Goal: Task Accomplishment & Management: Complete application form

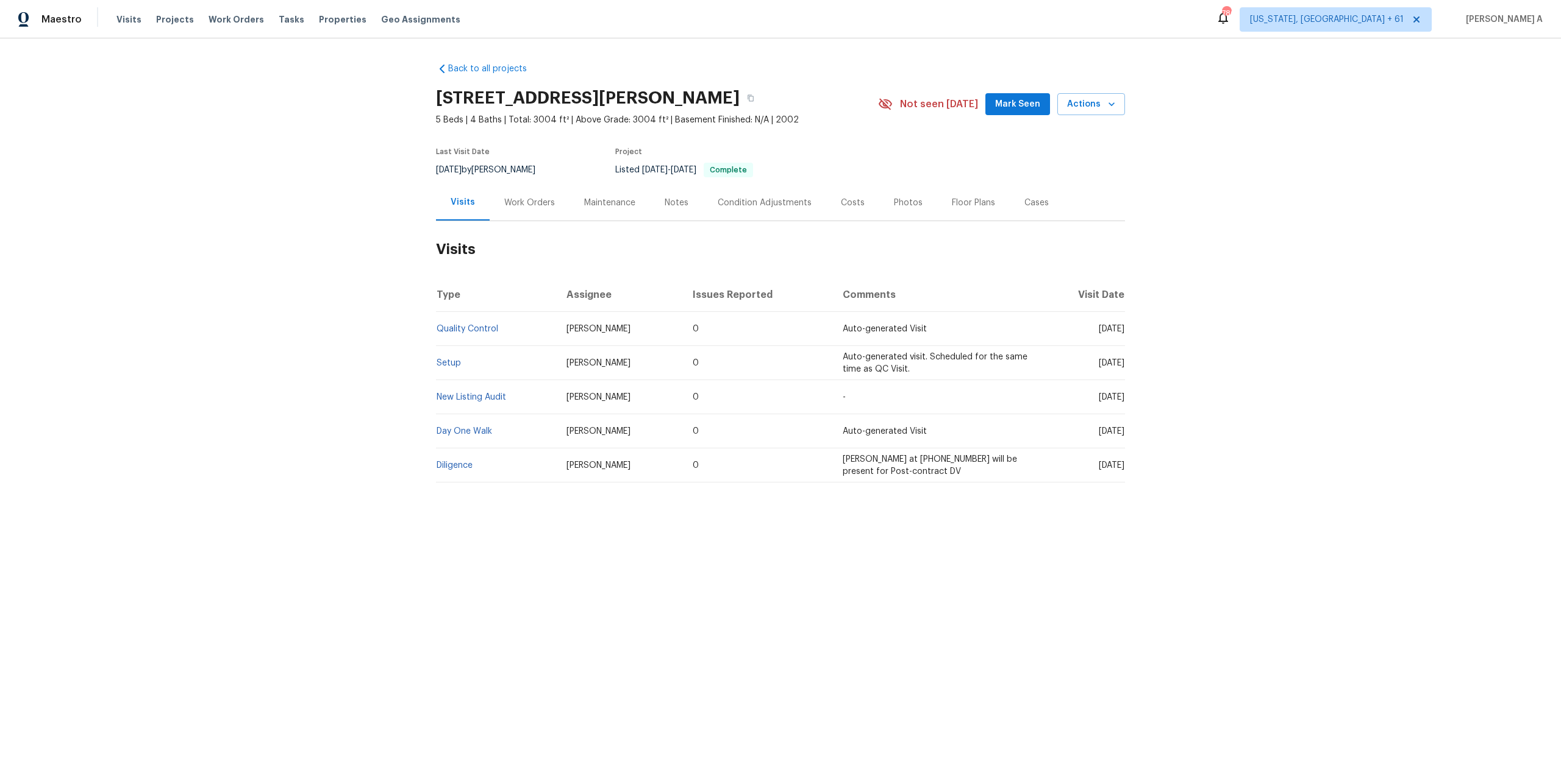
click at [506, 209] on div "Work Orders" at bounding box center [529, 203] width 80 height 36
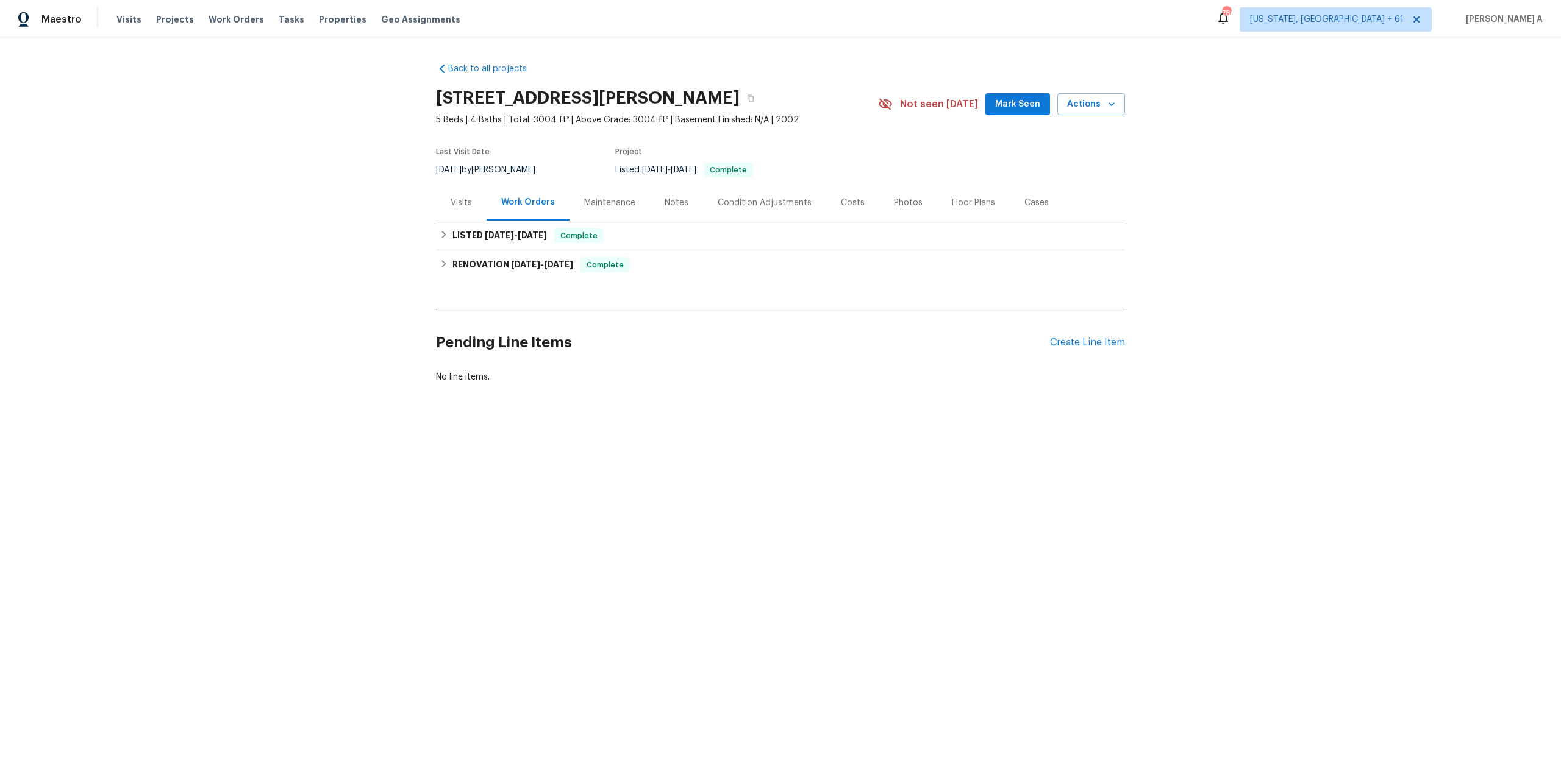
click at [474, 211] on div "Visits" at bounding box center [461, 203] width 51 height 36
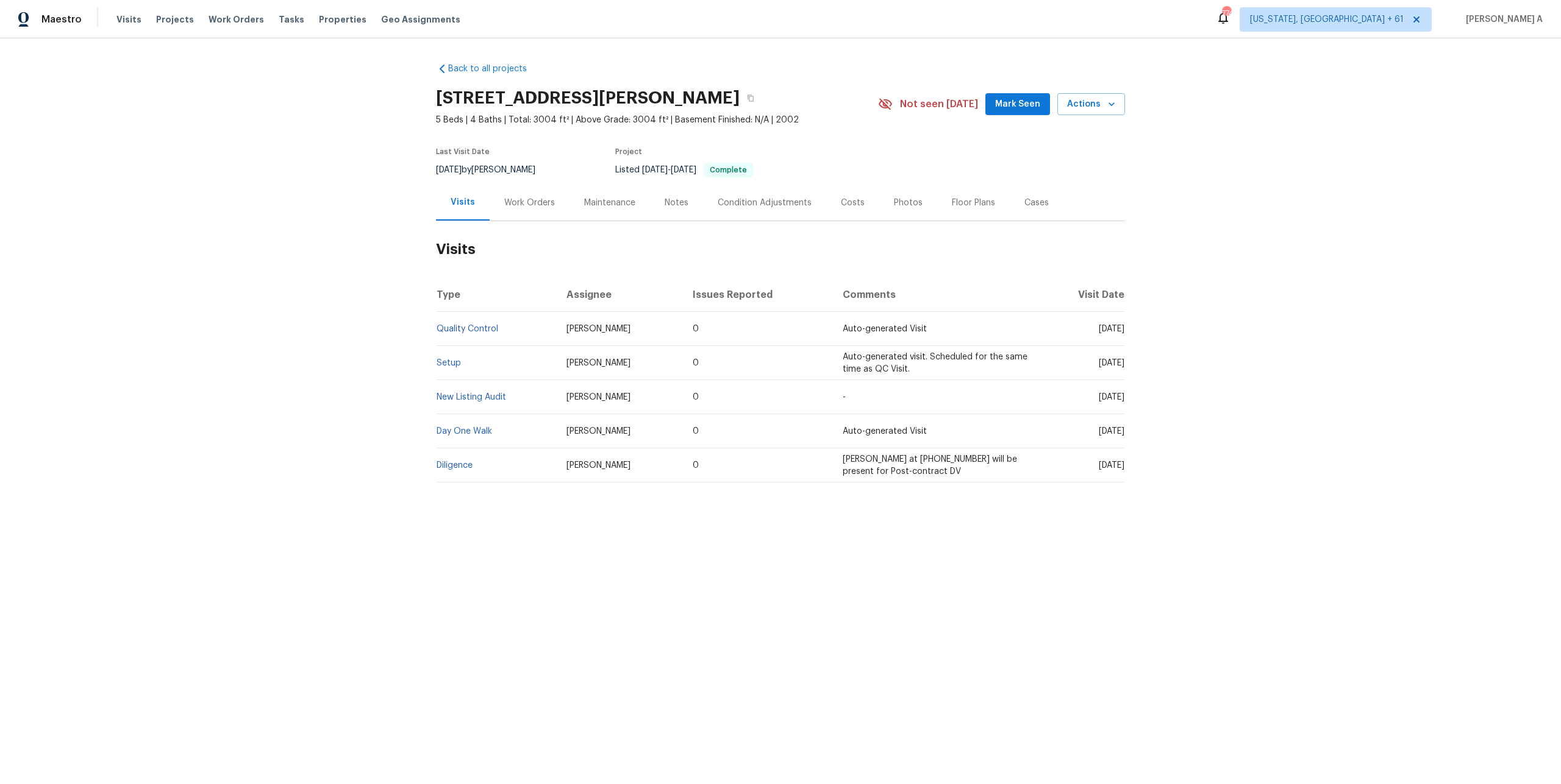
click at [536, 218] on div "Work Orders" at bounding box center [529, 203] width 80 height 36
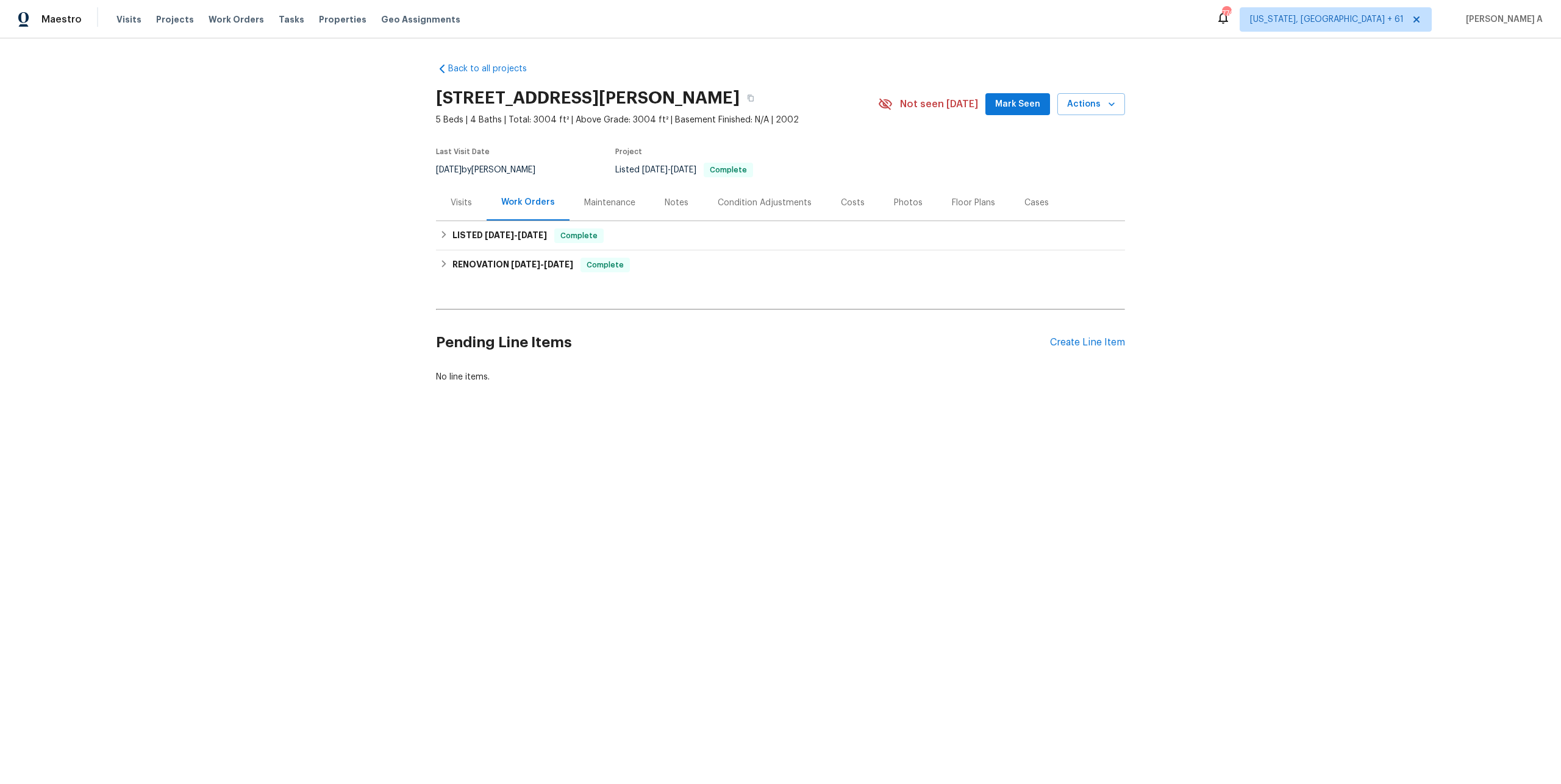
click at [474, 203] on div "Visits" at bounding box center [461, 203] width 51 height 36
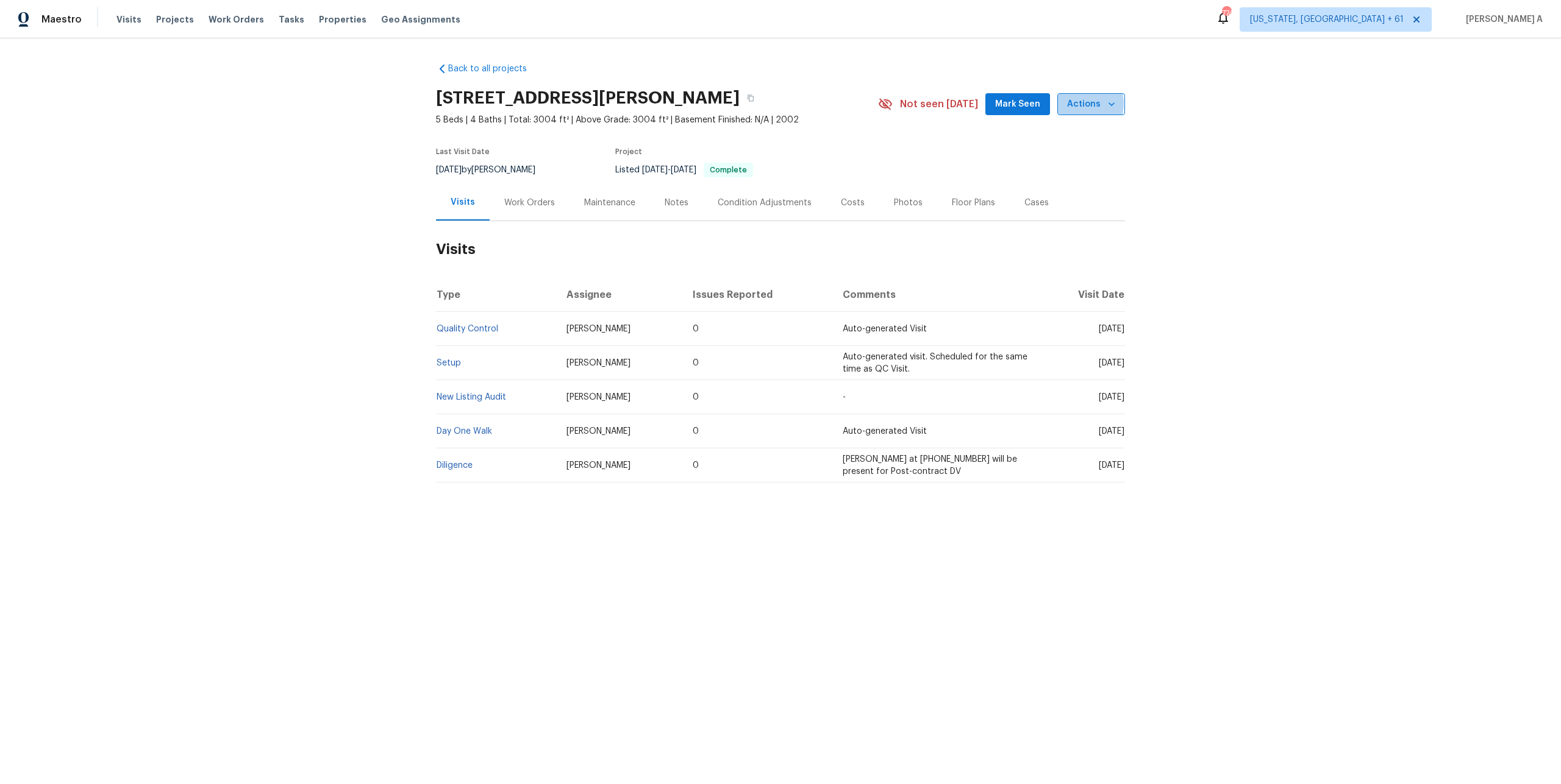
click at [1081, 104] on span "Actions" at bounding box center [1091, 104] width 48 height 15
click at [1079, 149] on li "Schedule a visit" at bounding box center [1064, 150] width 119 height 20
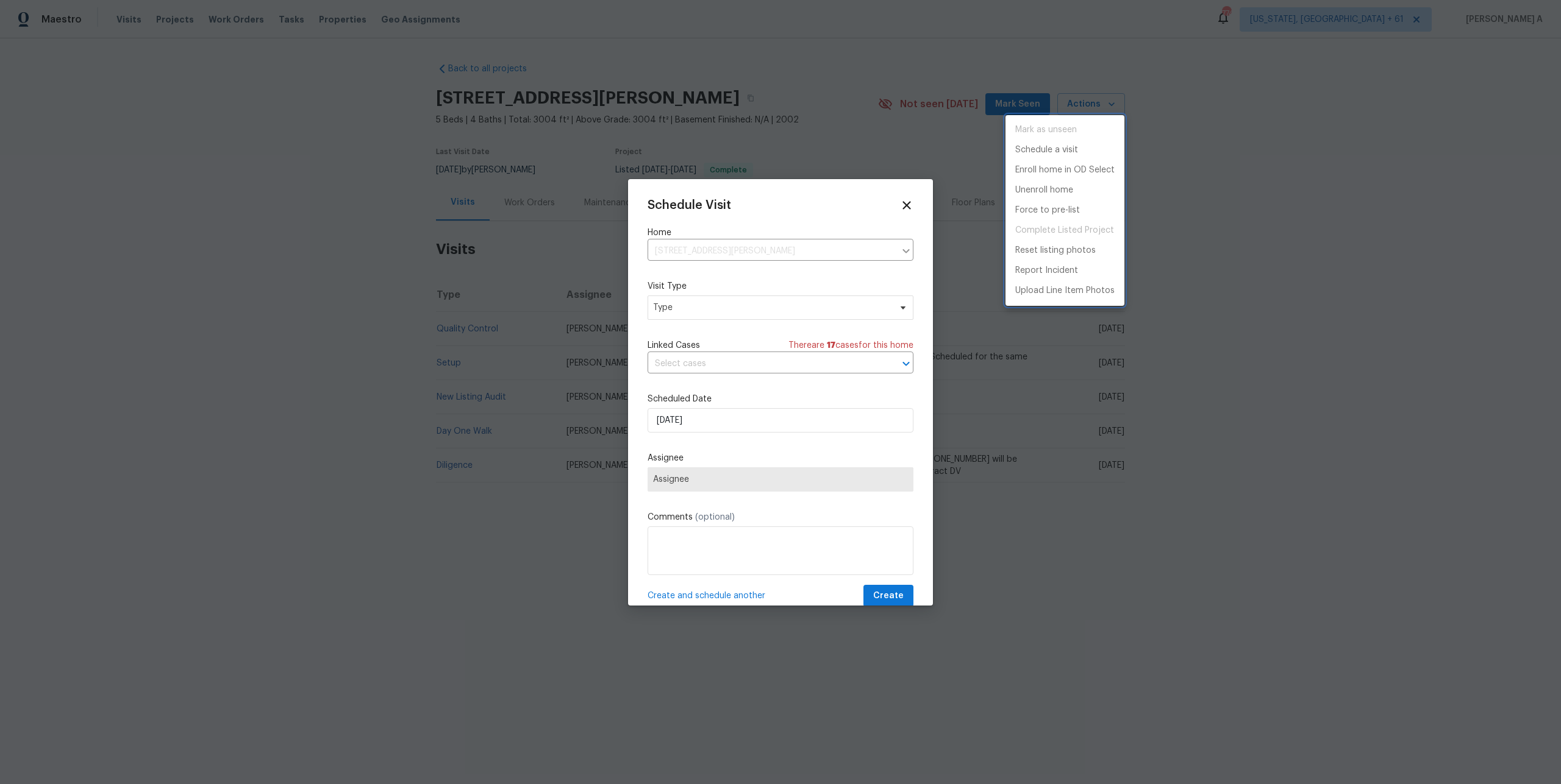
click at [704, 297] on div at bounding box center [780, 392] width 1561 height 784
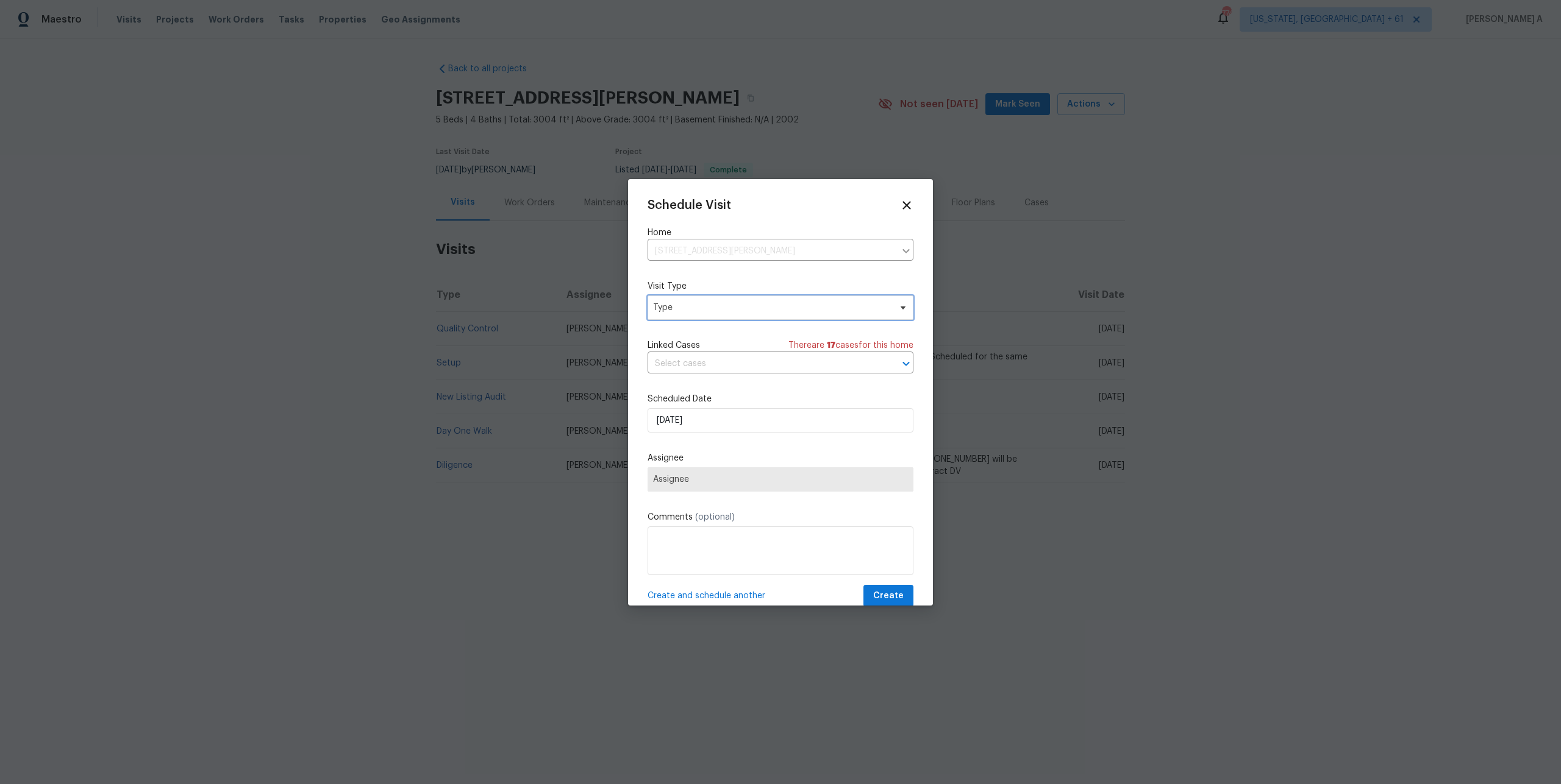
click at [703, 310] on span "Type" at bounding box center [771, 308] width 237 height 12
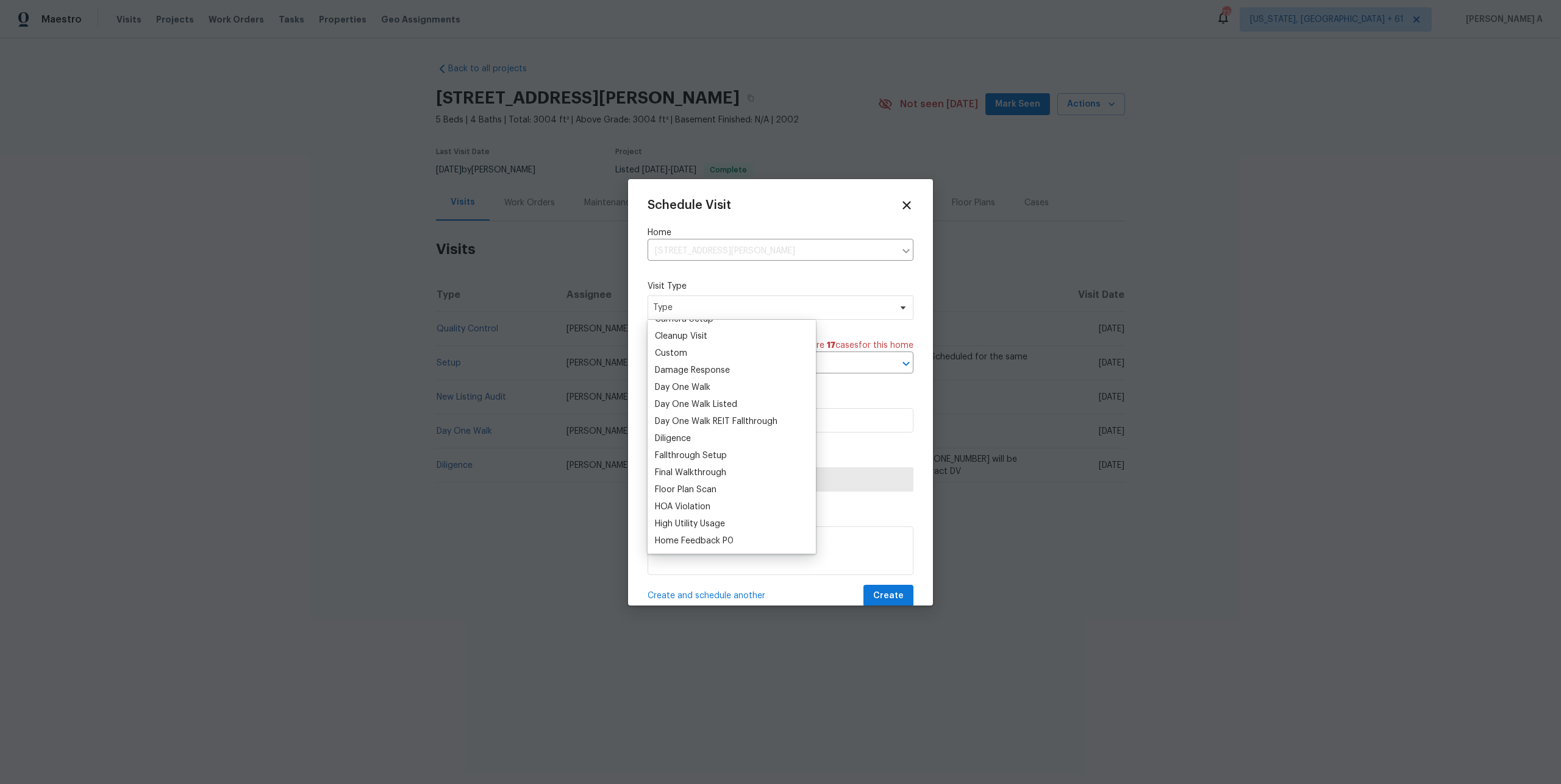
scroll to position [186, 0]
click at [724, 532] on div "Home Feedback P1" at bounding box center [693, 538] width 76 height 12
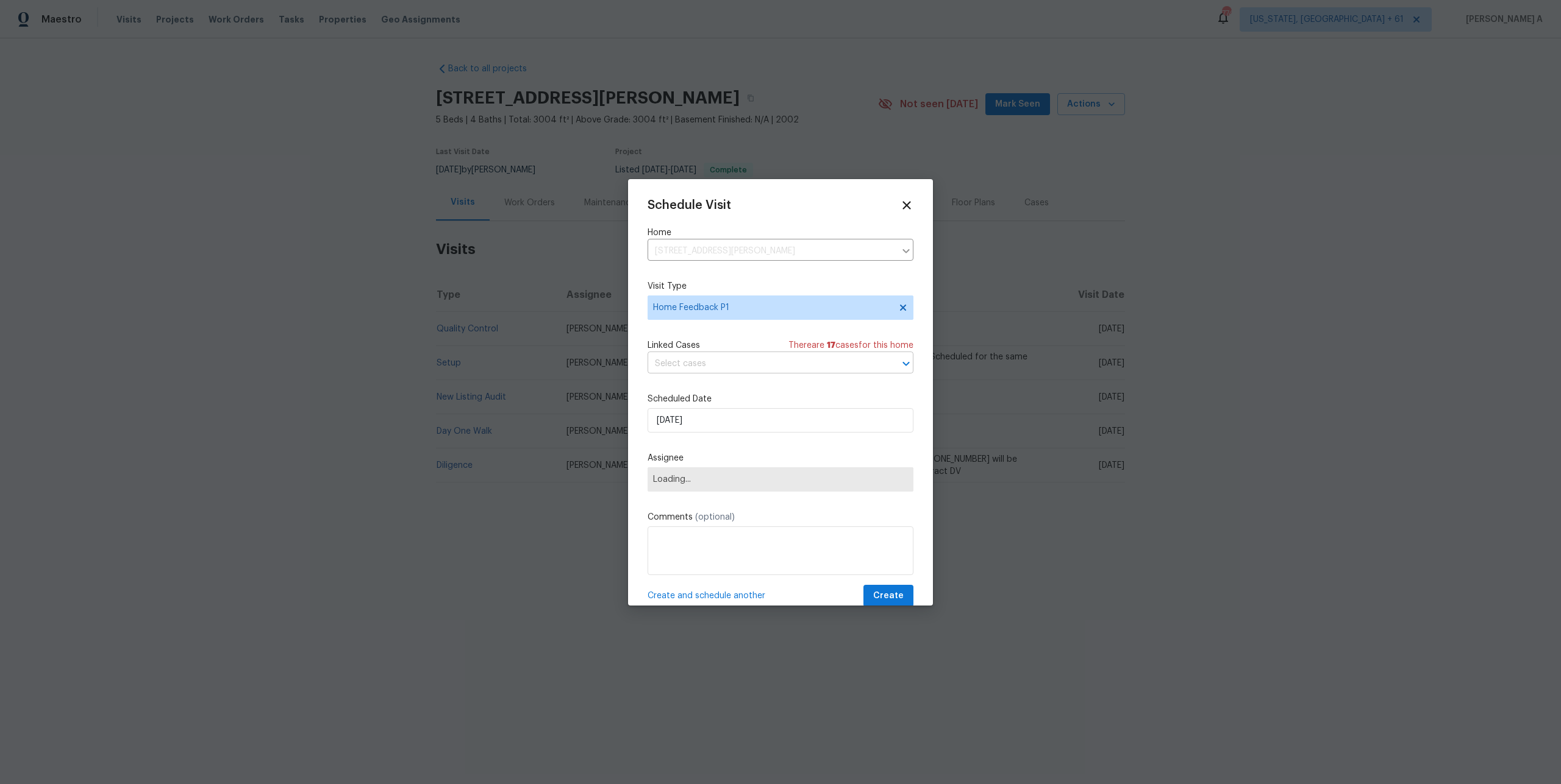
click at [706, 364] on input "text" at bounding box center [763, 364] width 231 height 19
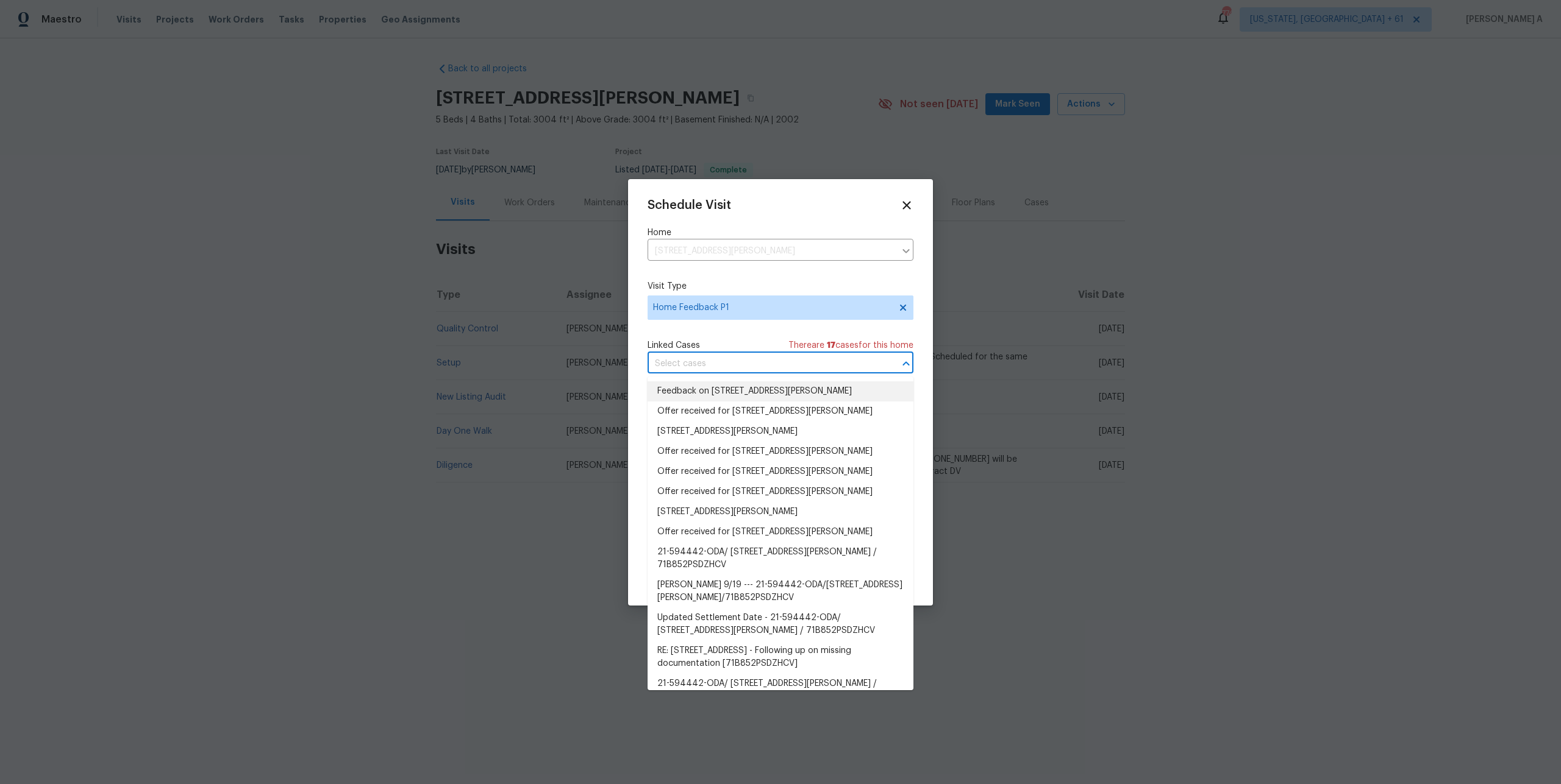
click at [717, 388] on li "Feedback on [STREET_ADDRESS][PERSON_NAME]" at bounding box center [780, 391] width 266 height 20
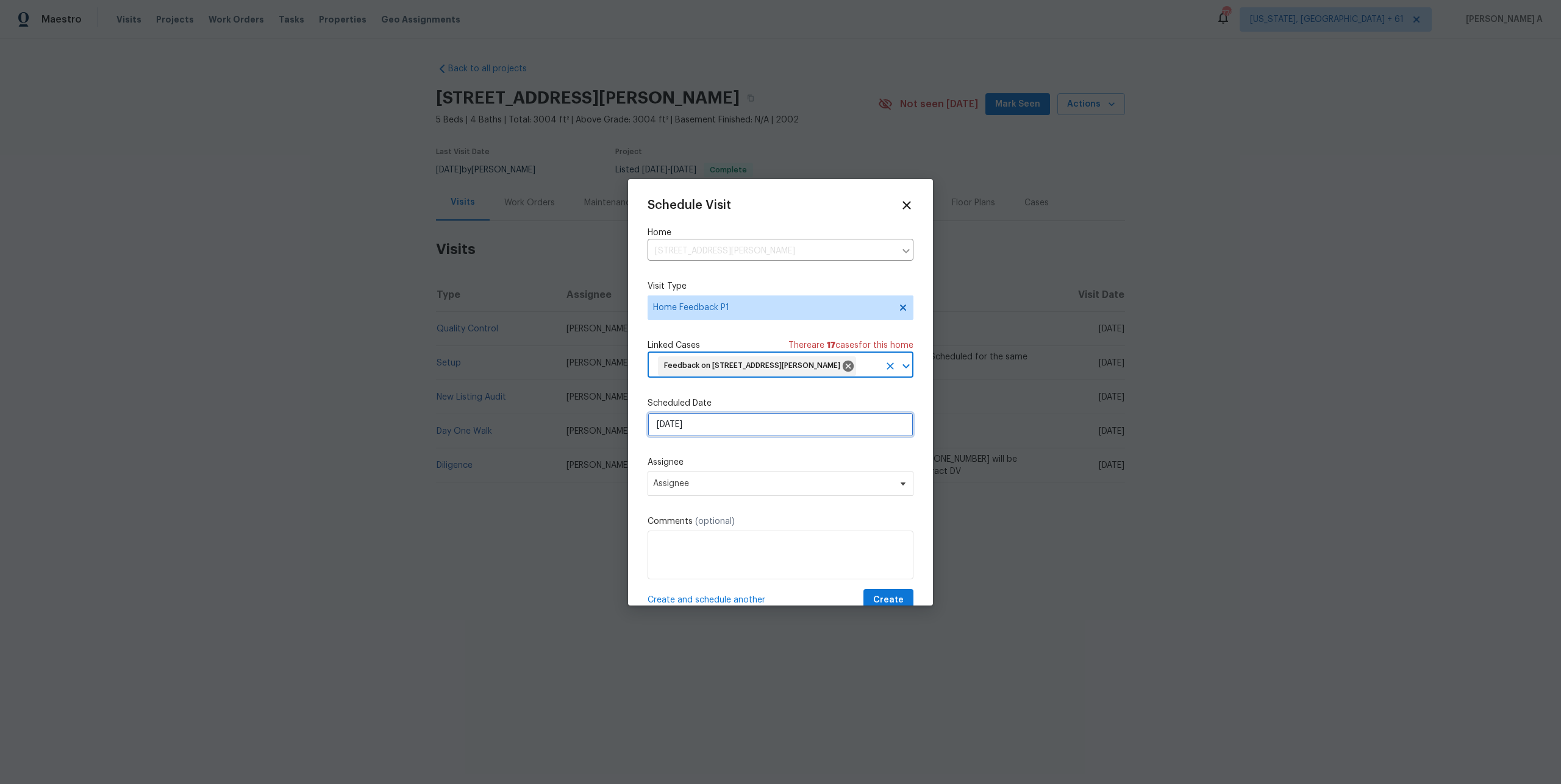
click at [721, 437] on input "[DATE]" at bounding box center [780, 425] width 266 height 25
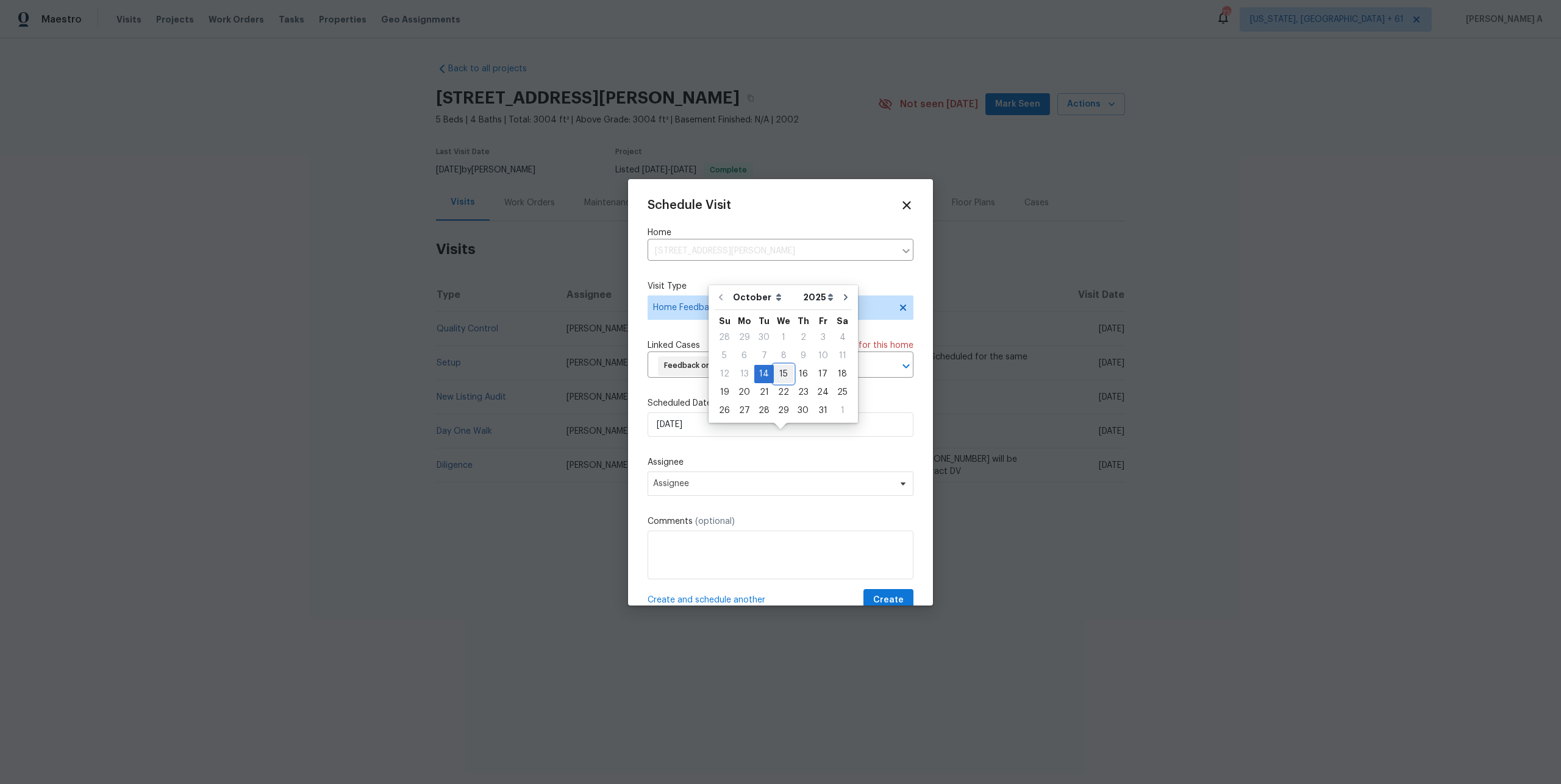
click at [775, 379] on div "15" at bounding box center [783, 374] width 19 height 17
type input "[DATE]"
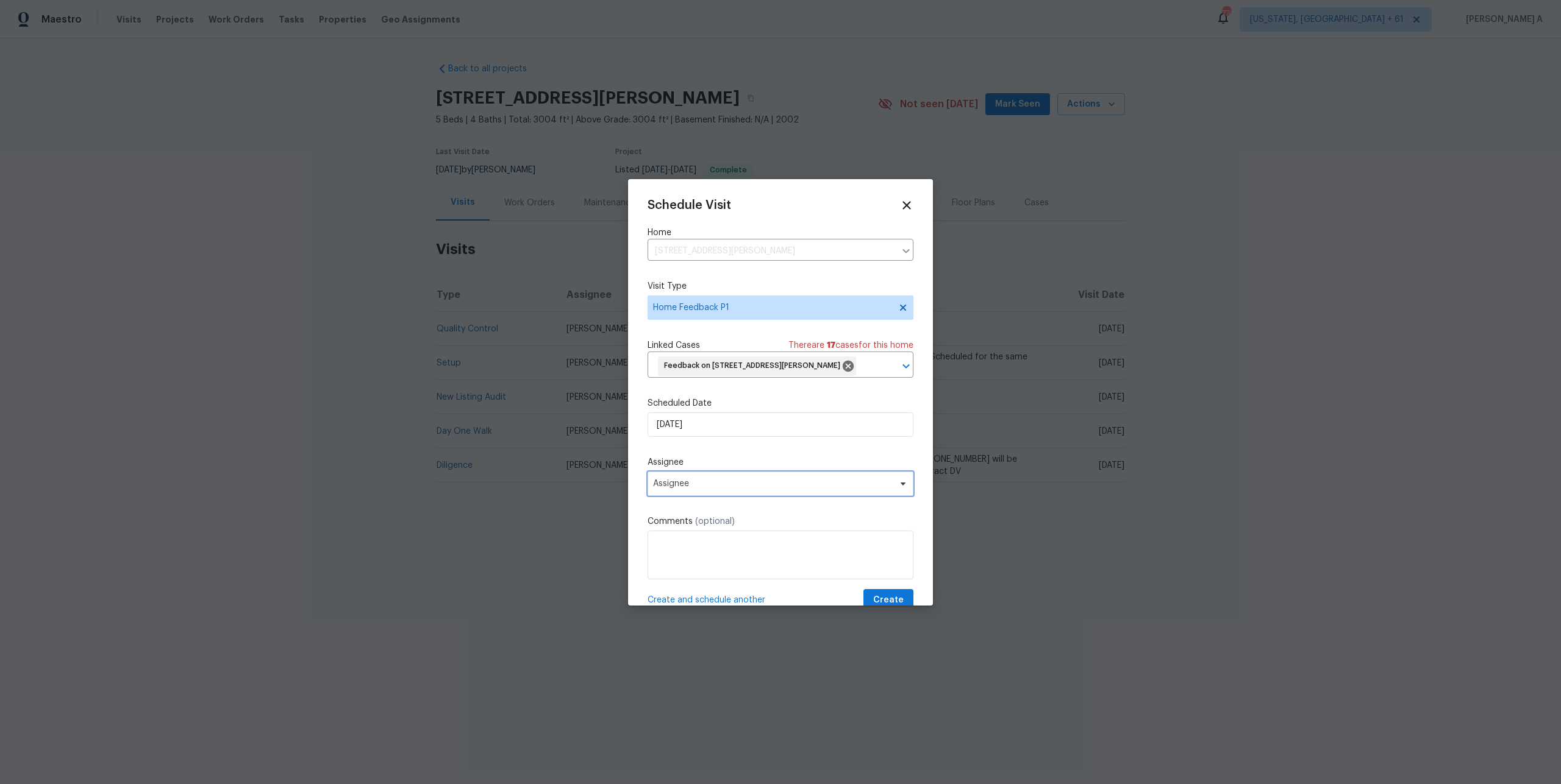
click at [740, 496] on span "Assignee" at bounding box center [780, 484] width 266 height 25
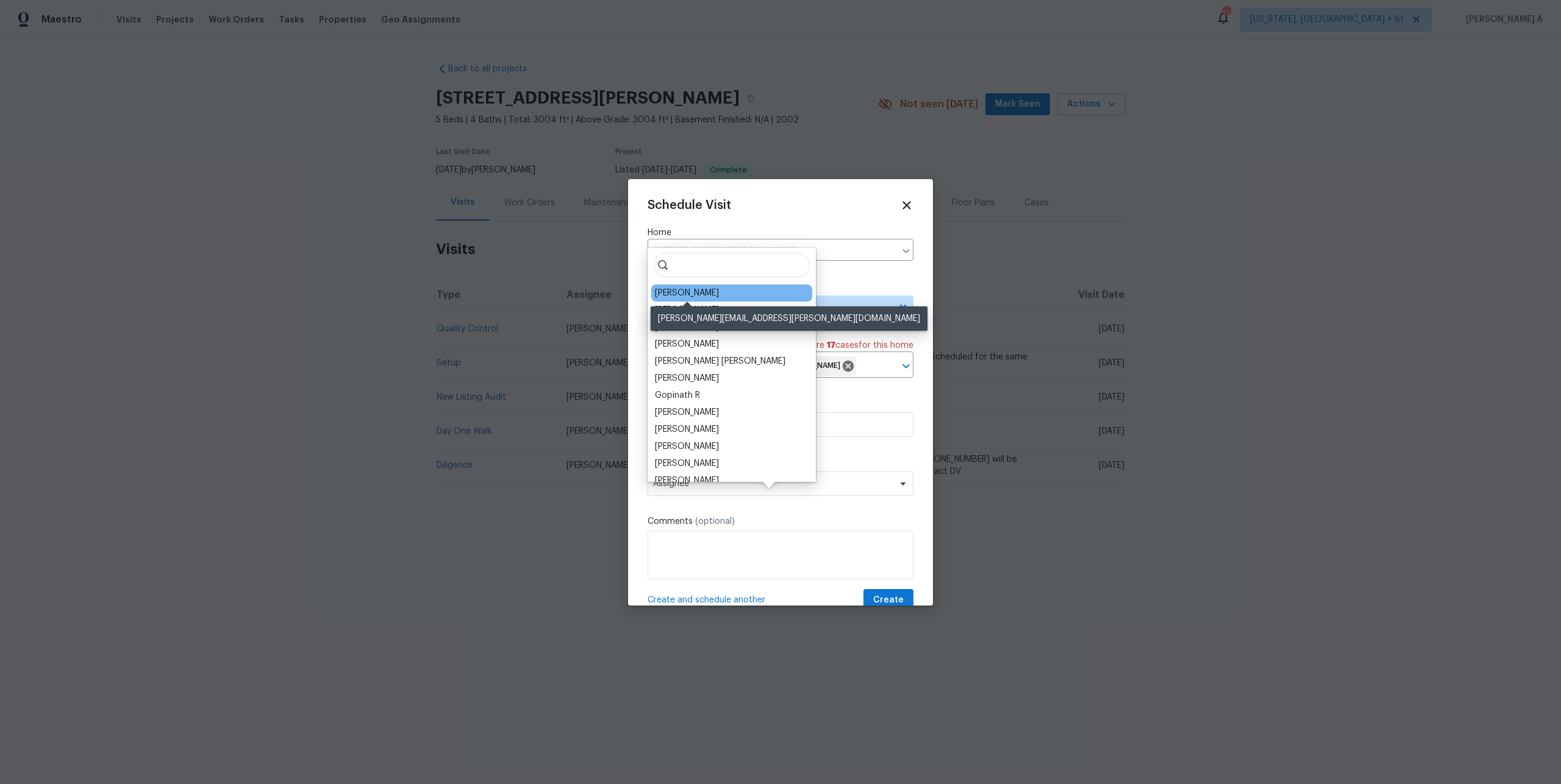
click at [677, 294] on div "[PERSON_NAME]" at bounding box center [687, 293] width 64 height 12
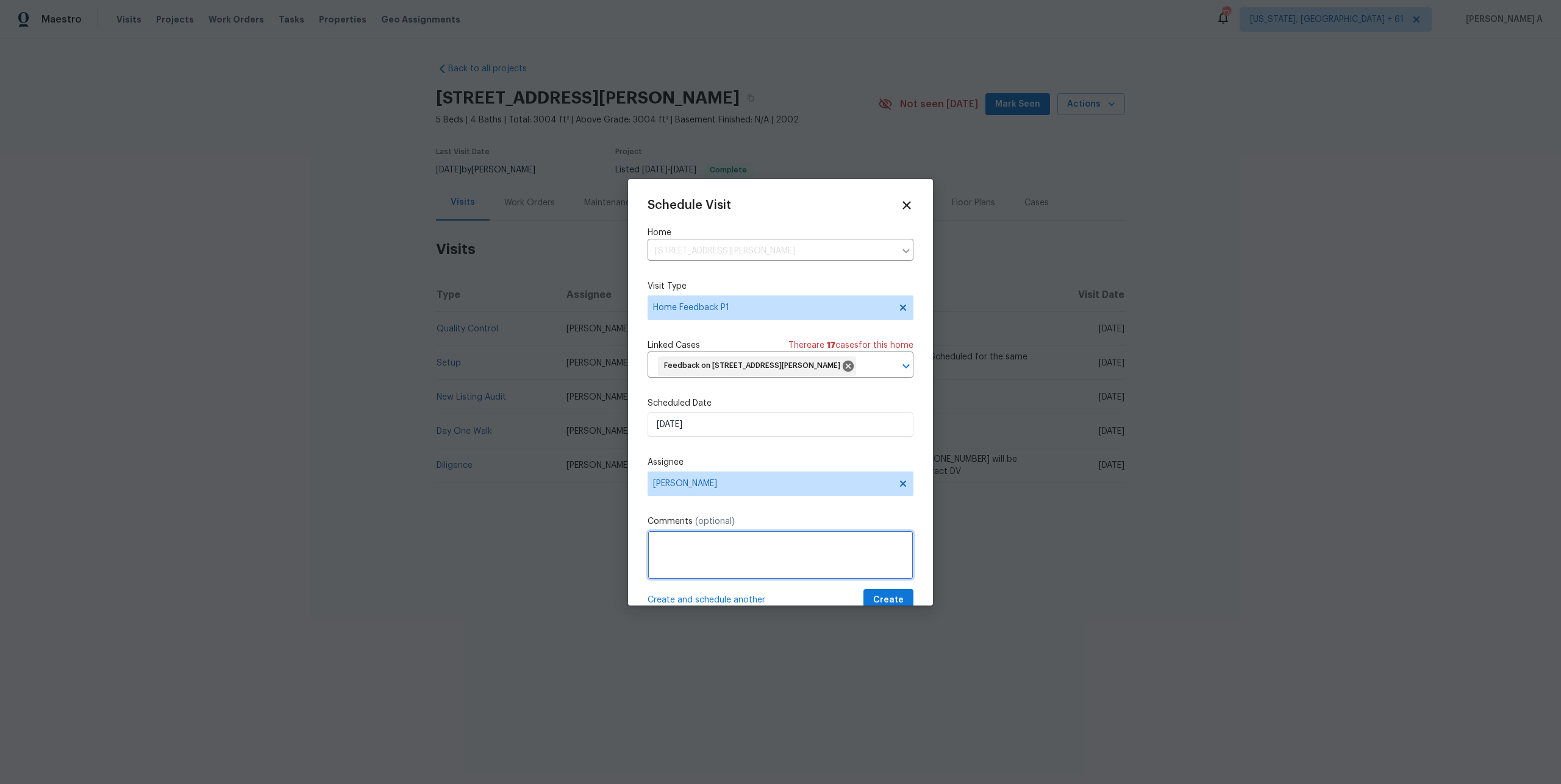
click at [699, 575] on textarea at bounding box center [780, 555] width 266 height 49
paste textarea "Agent was having issues with the keypad and provide the LB code for access afte…"
click at [869, 575] on textarea "The agent was having issues with the keypad and provided the LB code for access…" at bounding box center [780, 555] width 266 height 49
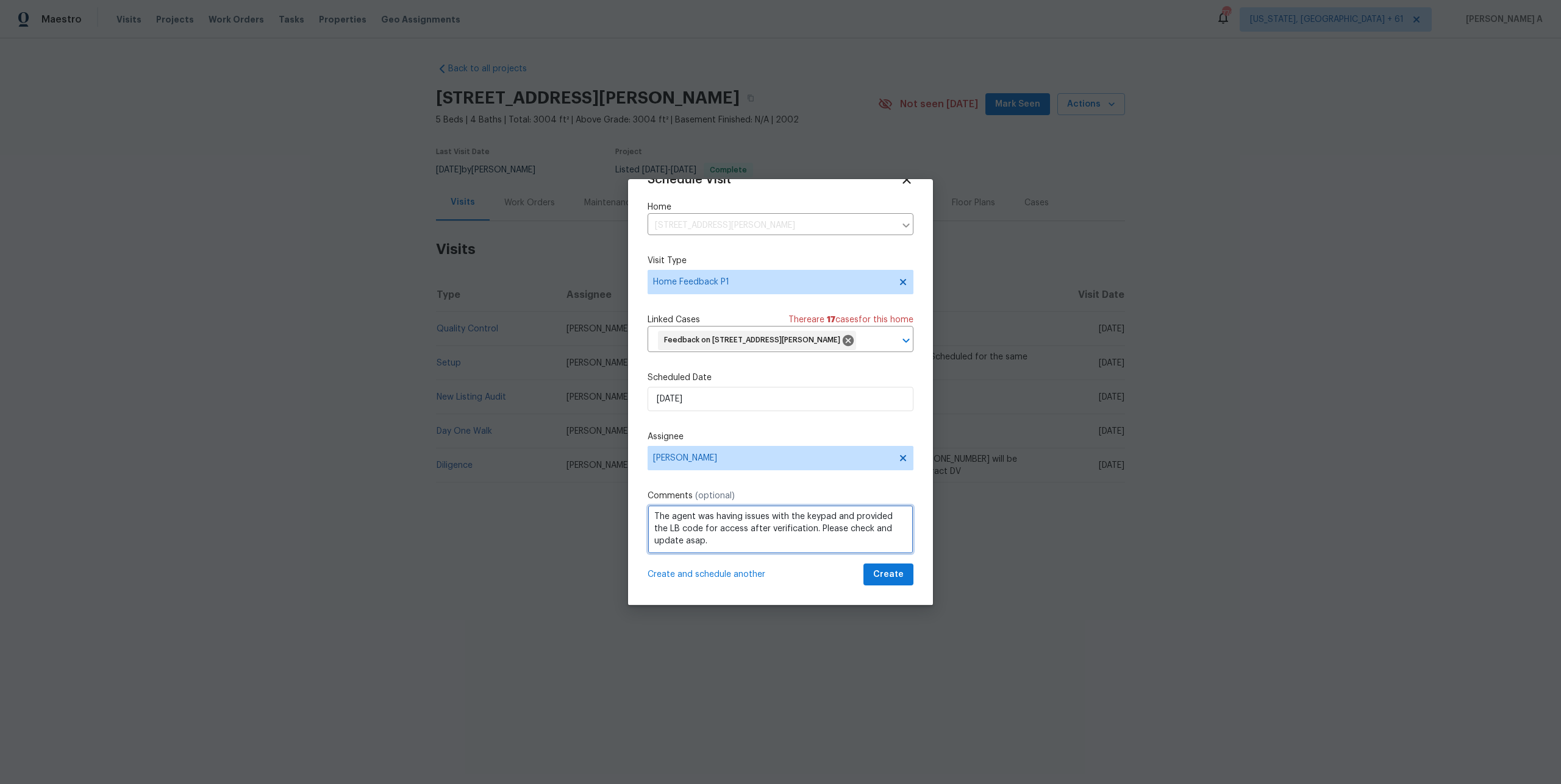
type textarea "The agent was having issues with the keypad and provided the LB code for access…"
click at [888, 575] on span "Create" at bounding box center [888, 575] width 31 height 15
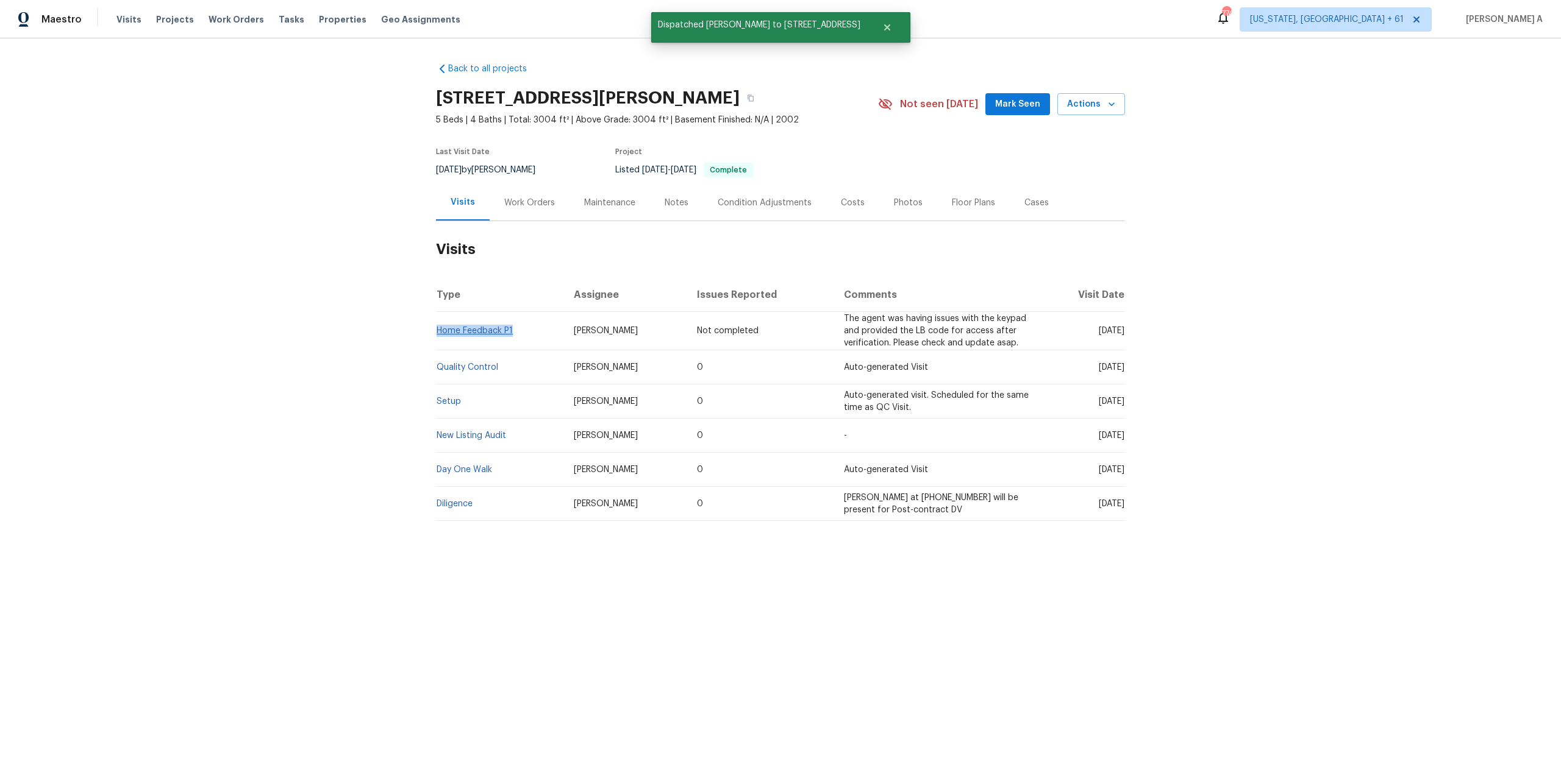
drag, startPoint x: 522, startPoint y: 328, endPoint x: 439, endPoint y: 333, distance: 83.2
click at [439, 333] on td "Home Feedback P1" at bounding box center [500, 332] width 128 height 39
copy link "Home Feedback P1"
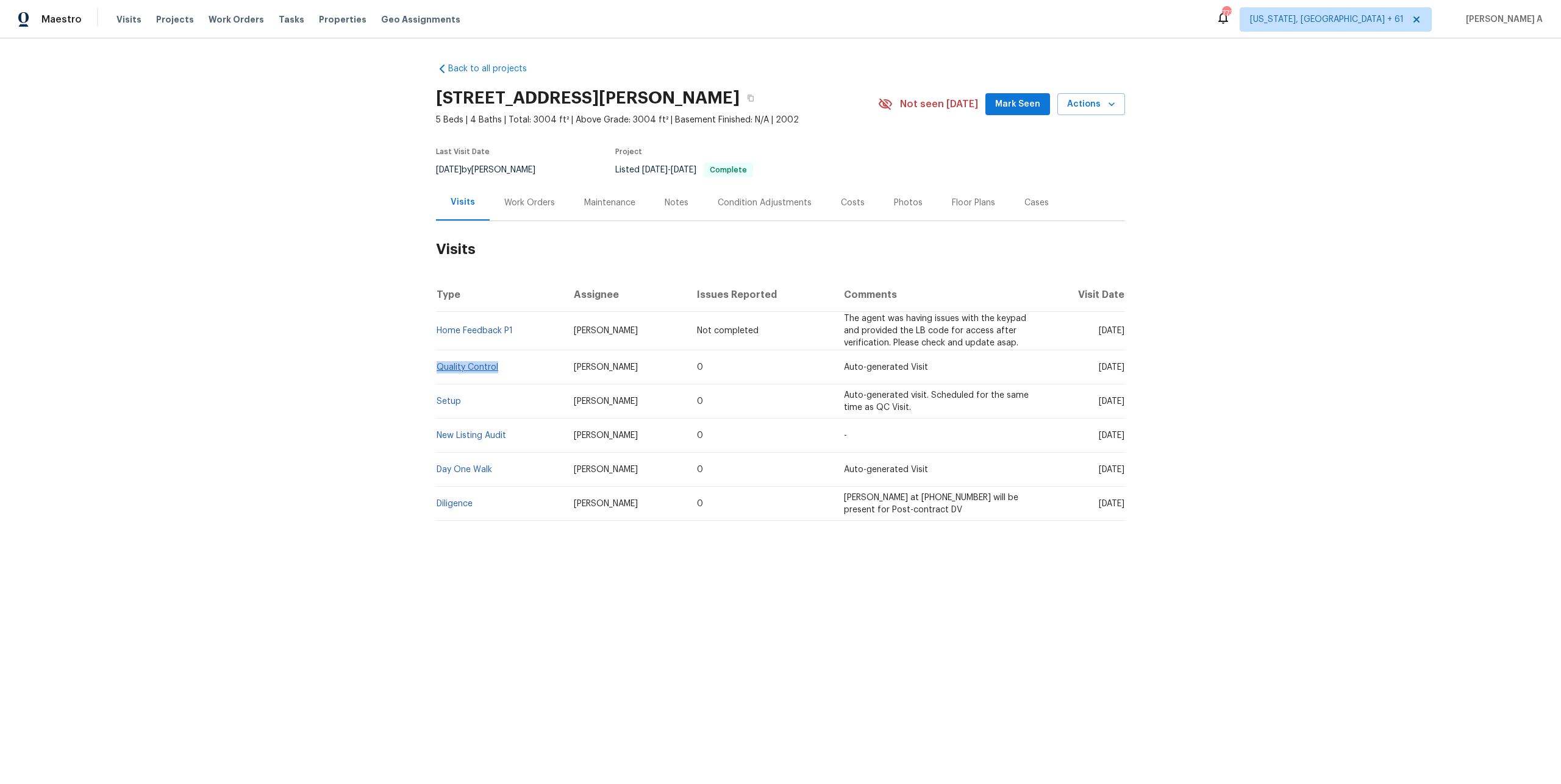
drag, startPoint x: 503, startPoint y: 369, endPoint x: 437, endPoint y: 368, distance: 66.0
click at [437, 368] on td "Quality Control" at bounding box center [500, 367] width 128 height 34
copy link "Quality Control"
click at [515, 198] on div "Work Orders" at bounding box center [529, 203] width 51 height 12
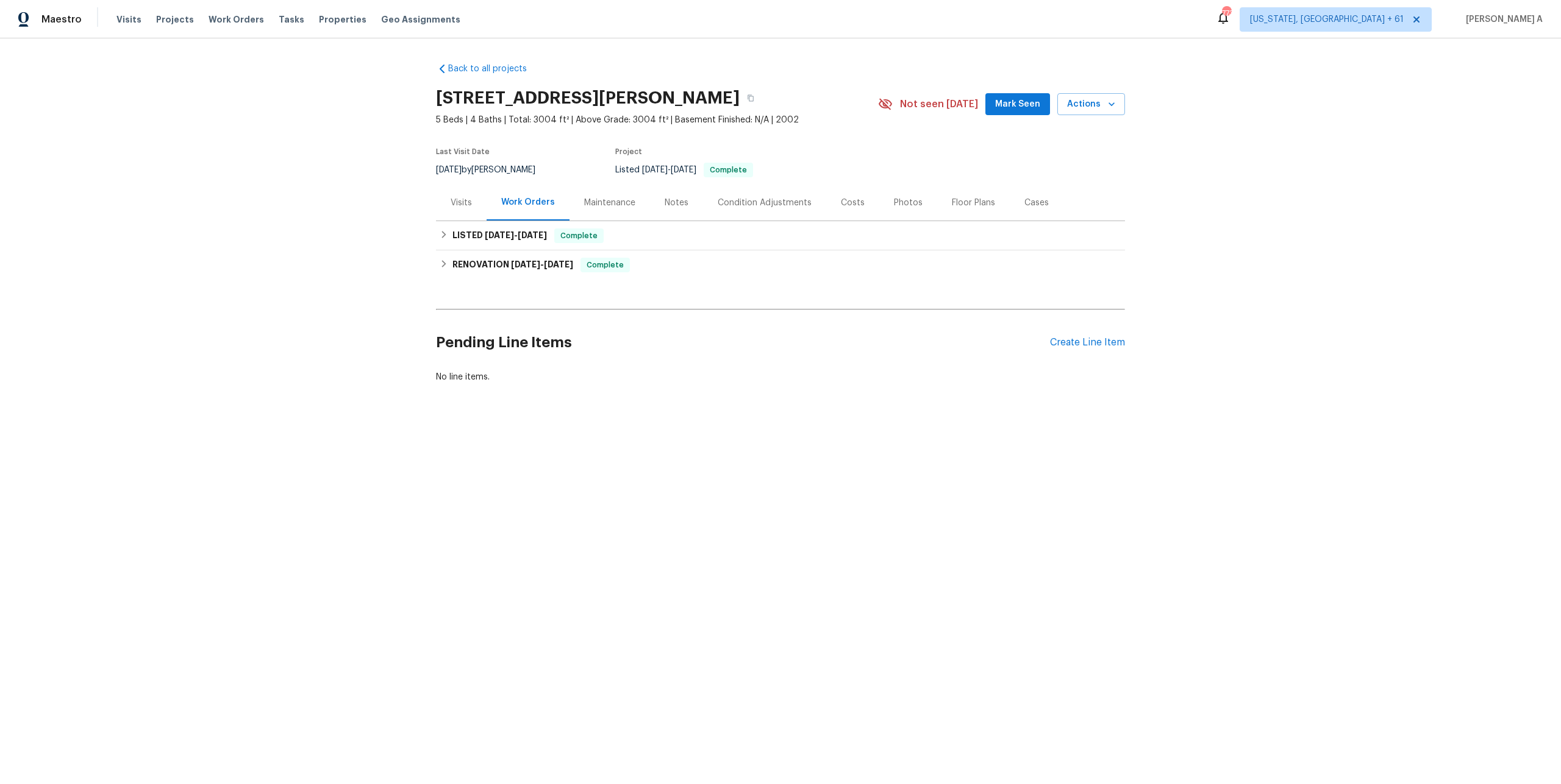
click at [518, 250] on div "RENOVATION [DATE] - [DATE] Complete Security Builders GENERAL_CONTRACTOR $21,06…" at bounding box center [780, 265] width 689 height 29
click at [515, 242] on h6 "LISTED [DATE] - [DATE]" at bounding box center [499, 236] width 94 height 15
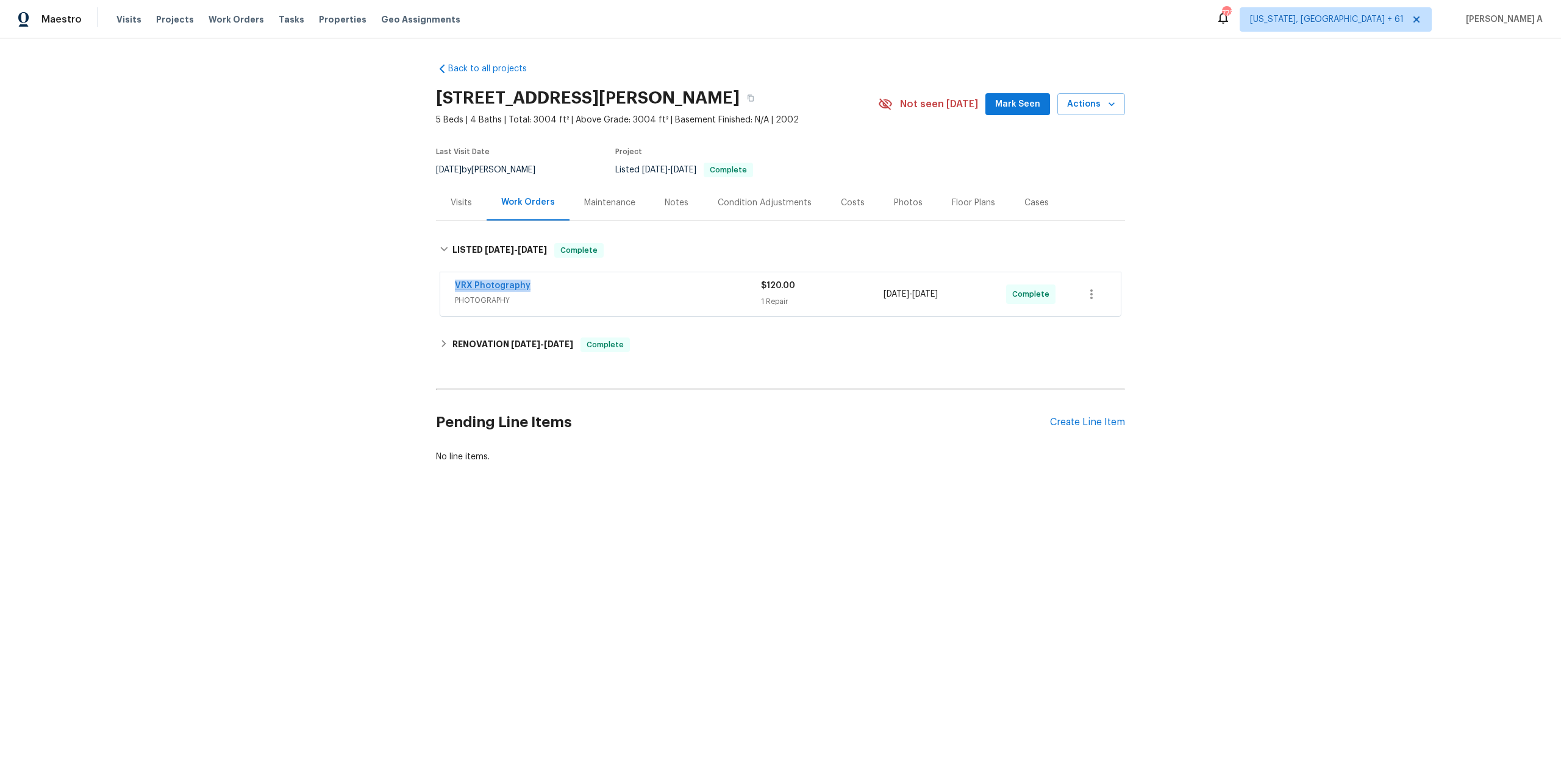
drag, startPoint x: 538, startPoint y: 282, endPoint x: 455, endPoint y: 282, distance: 83.0
click at [455, 282] on div "VRX Photography" at bounding box center [608, 287] width 306 height 15
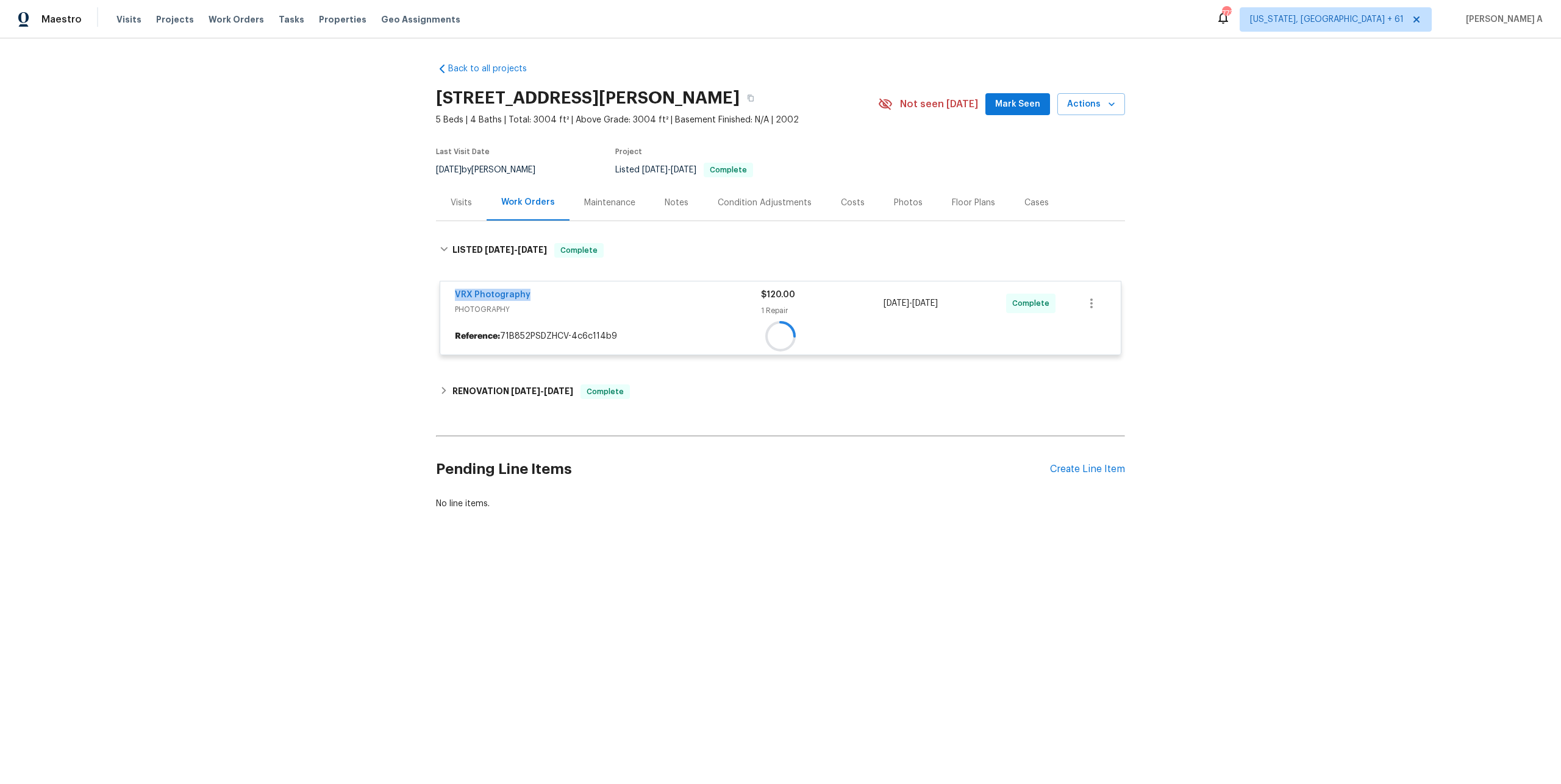
copy link "VRX Photography"
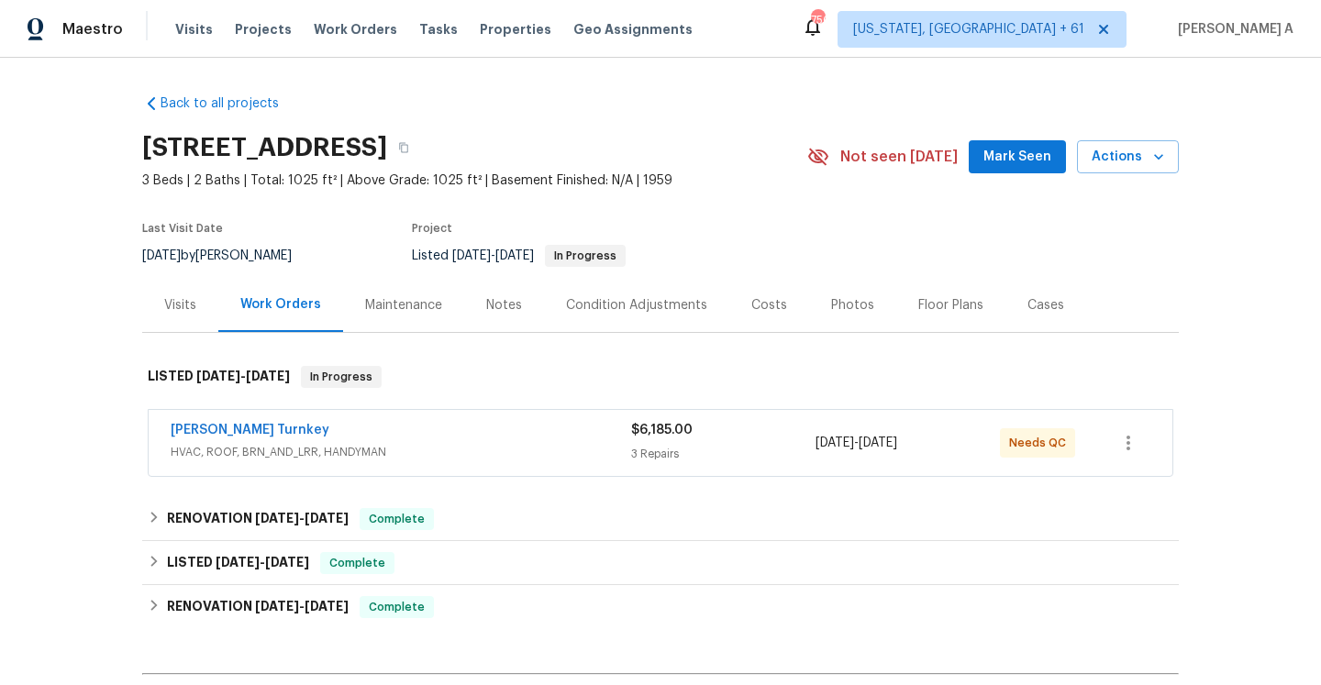
click at [758, 427] on div "$6,185.00" at bounding box center [723, 430] width 184 height 18
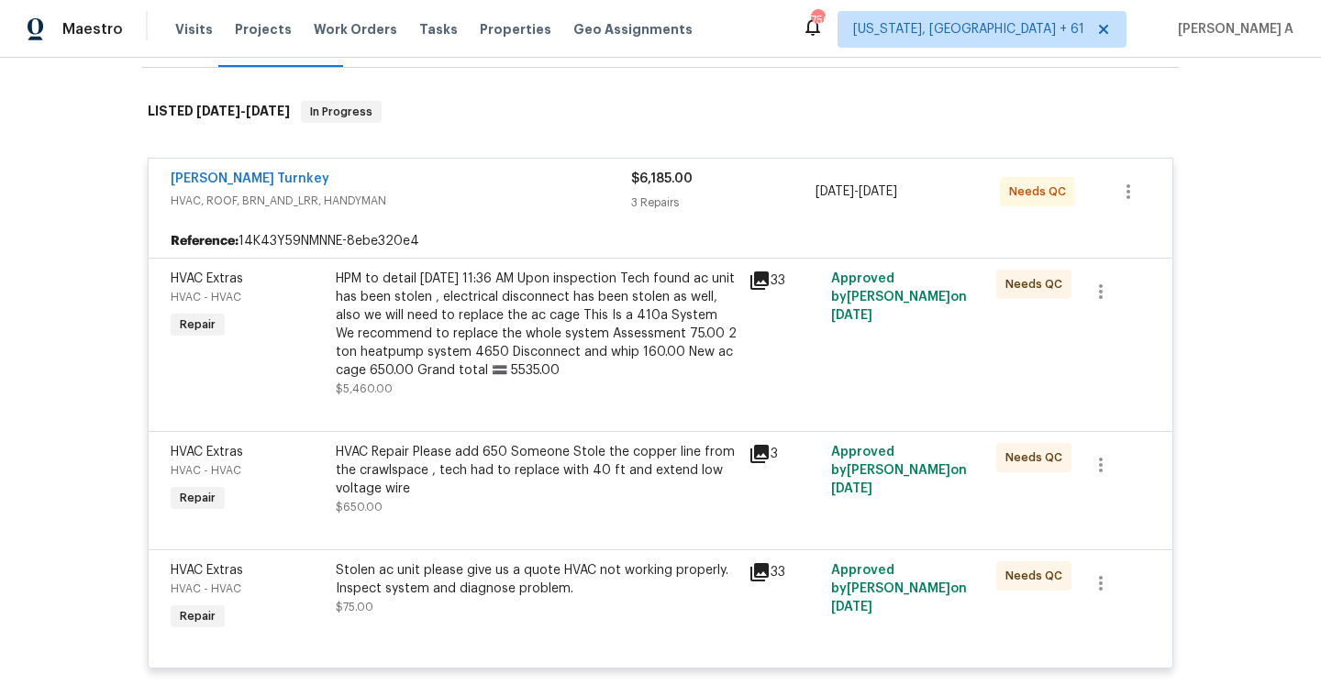
scroll to position [249, 0]
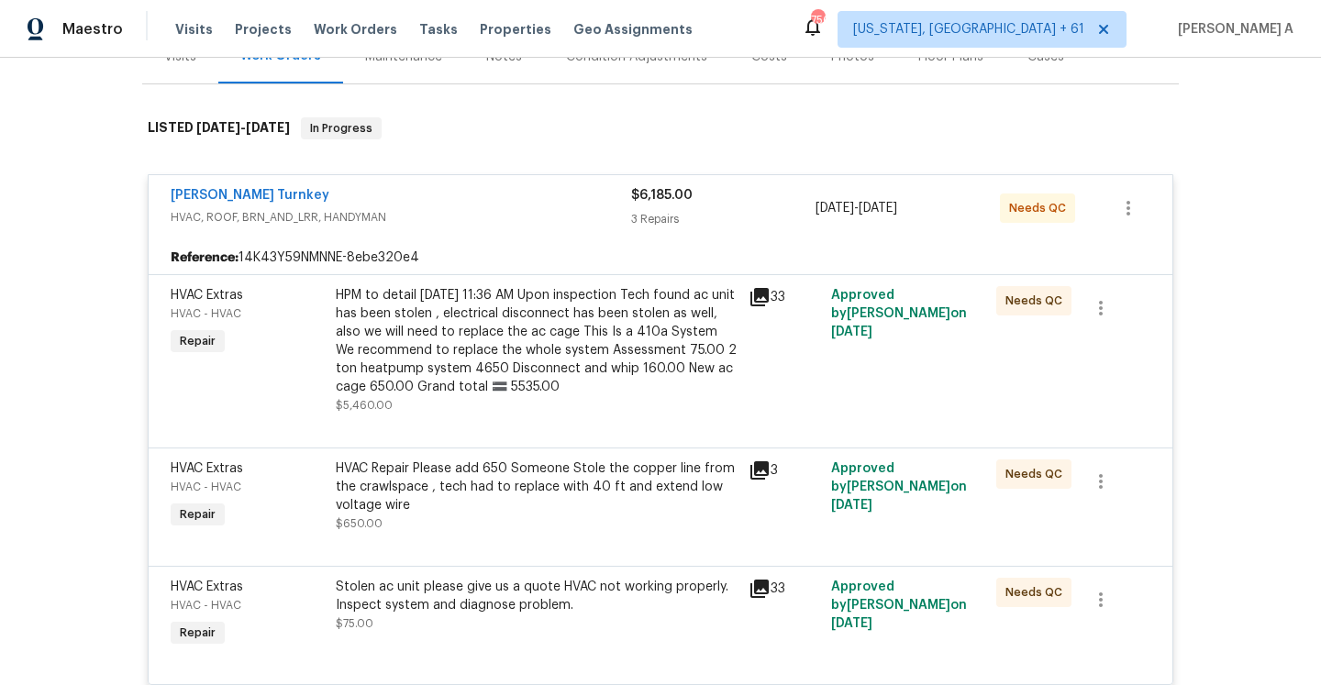
click at [417, 201] on div "Davis Turnkey" at bounding box center [401, 197] width 460 height 22
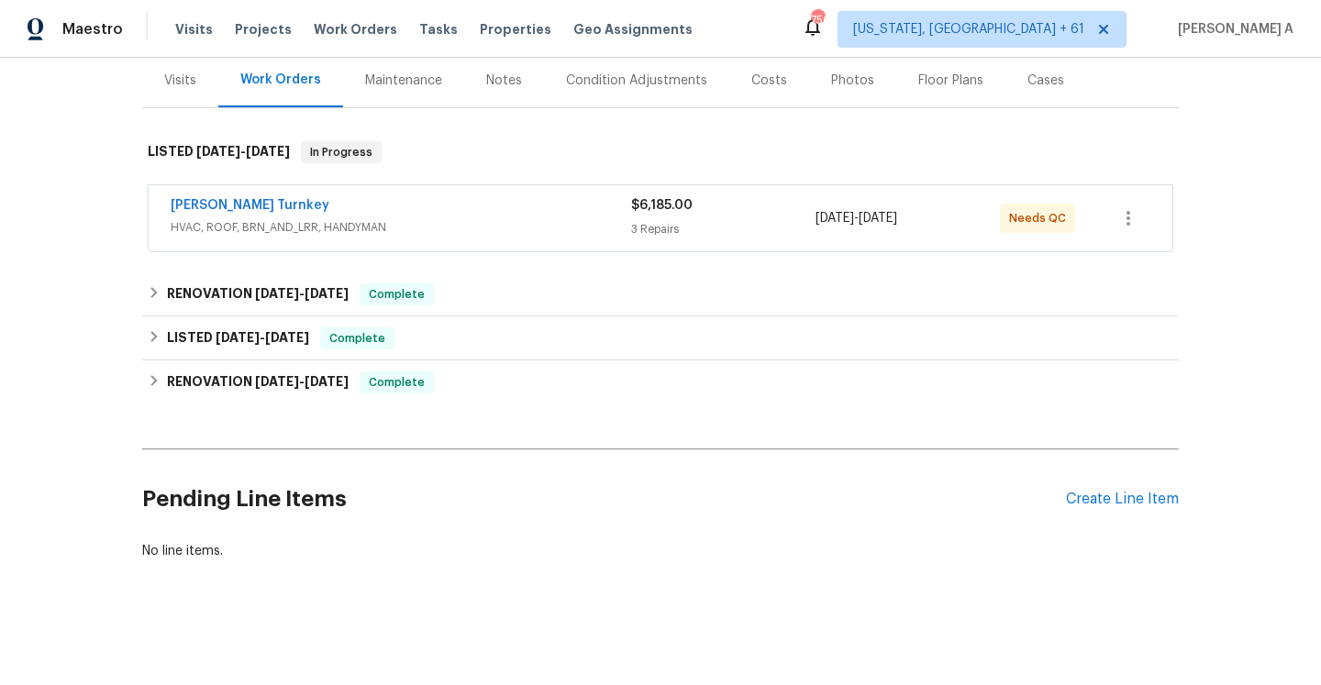
scroll to position [142, 0]
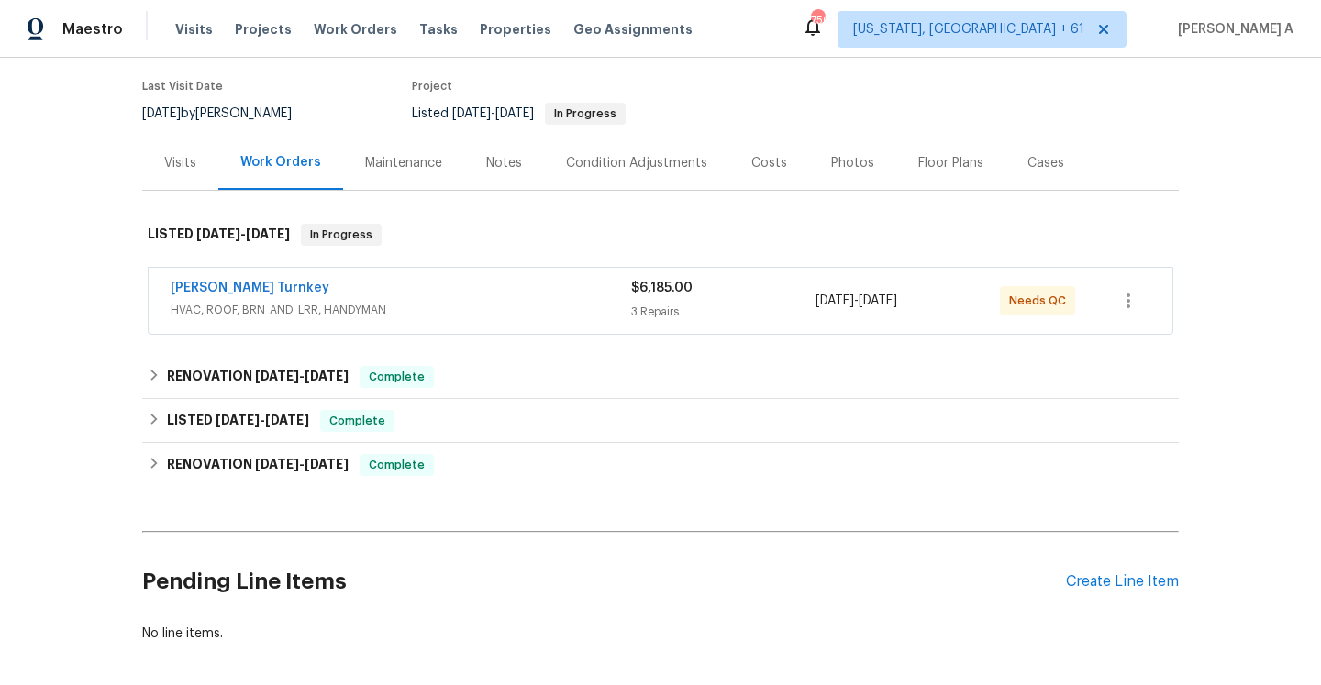
click at [186, 171] on div "Visits" at bounding box center [180, 163] width 32 height 18
